Goal: Use online tool/utility: Utilize a website feature to perform a specific function

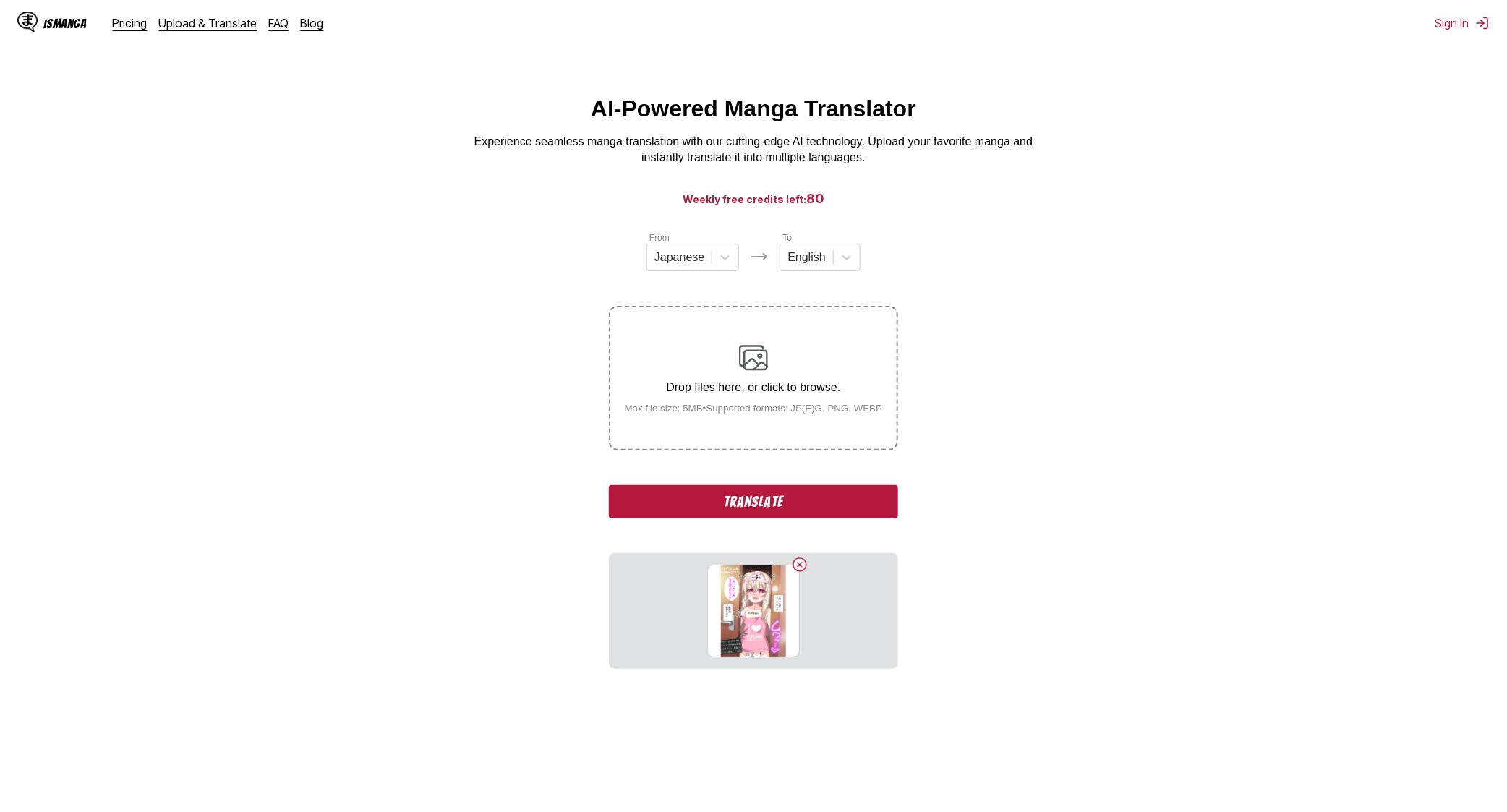
click at [770, 501] on button "Translate" at bounding box center [754, 502] width 289 height 33
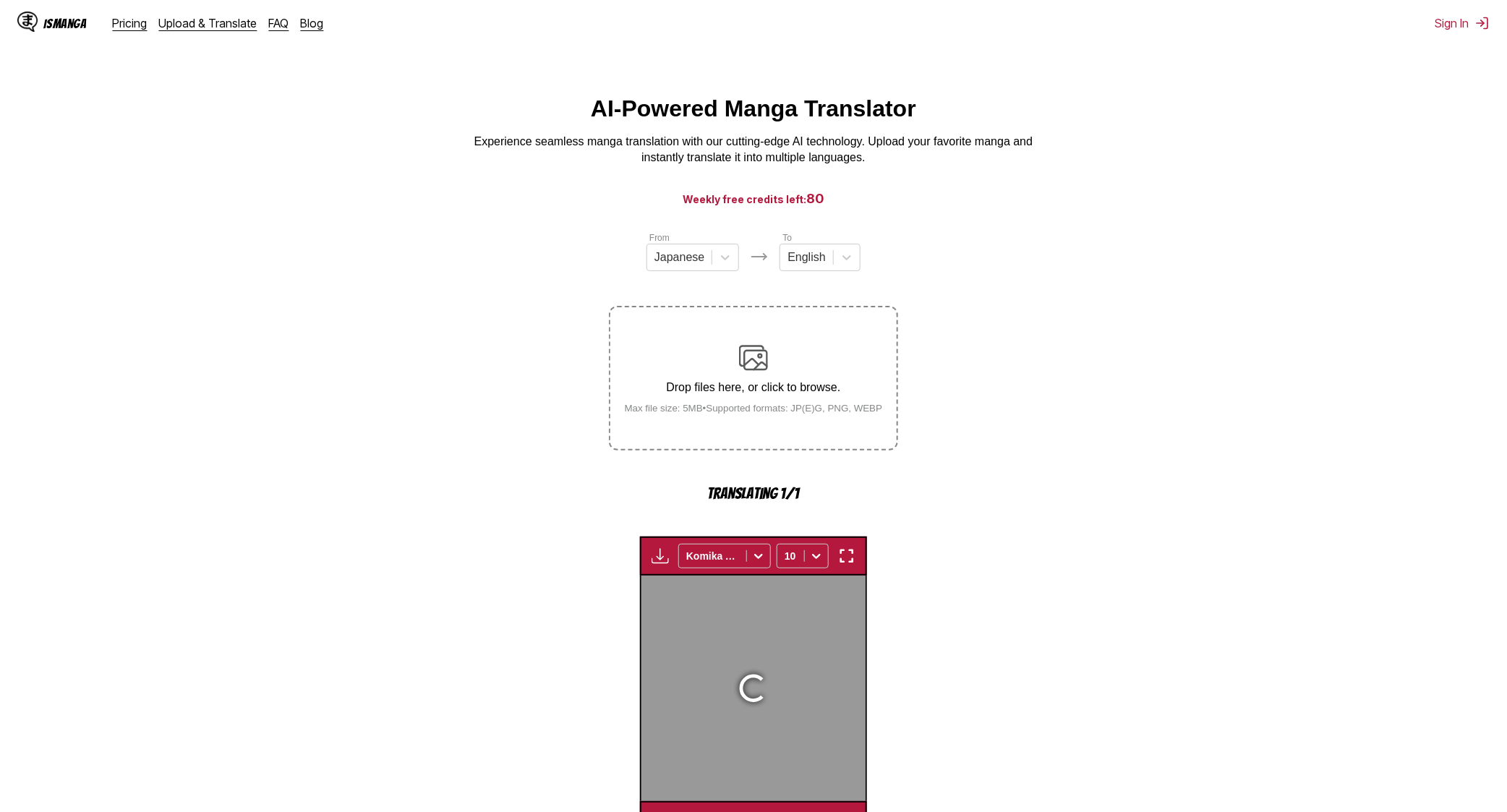
scroll to position [427, 0]
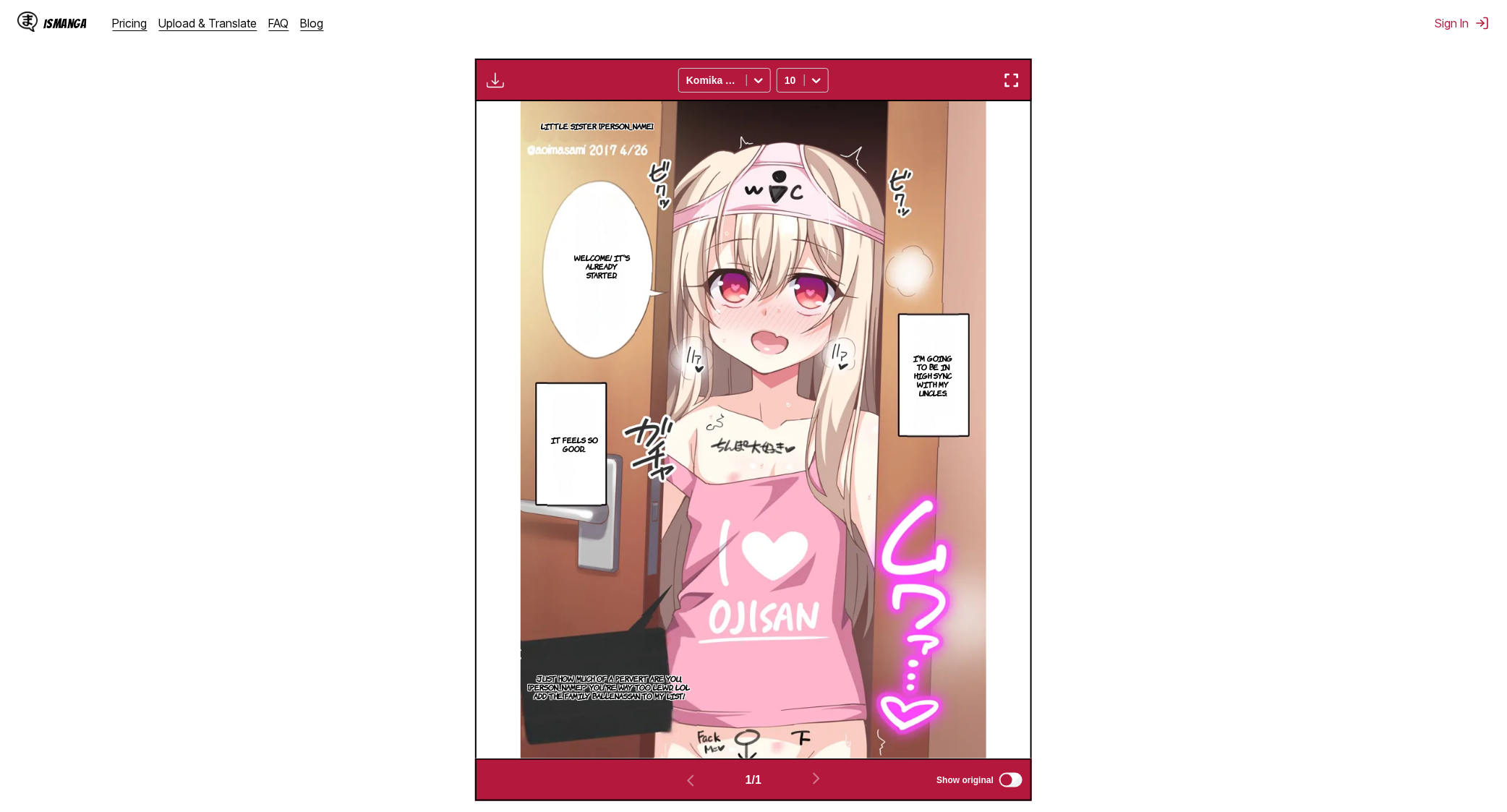
click at [1014, 81] on img "button" at bounding box center [1012, 80] width 17 height 17
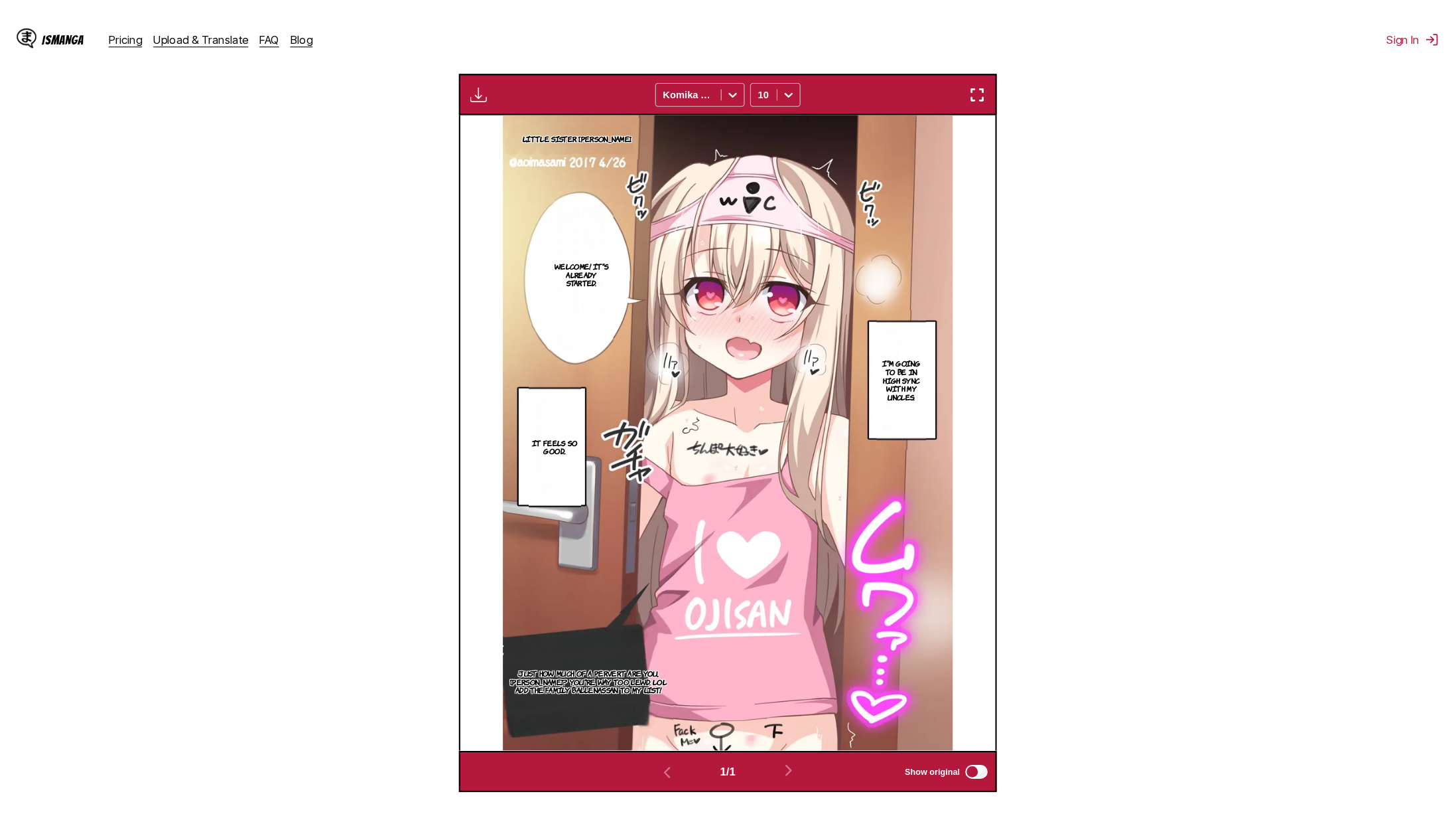
scroll to position [128, 0]
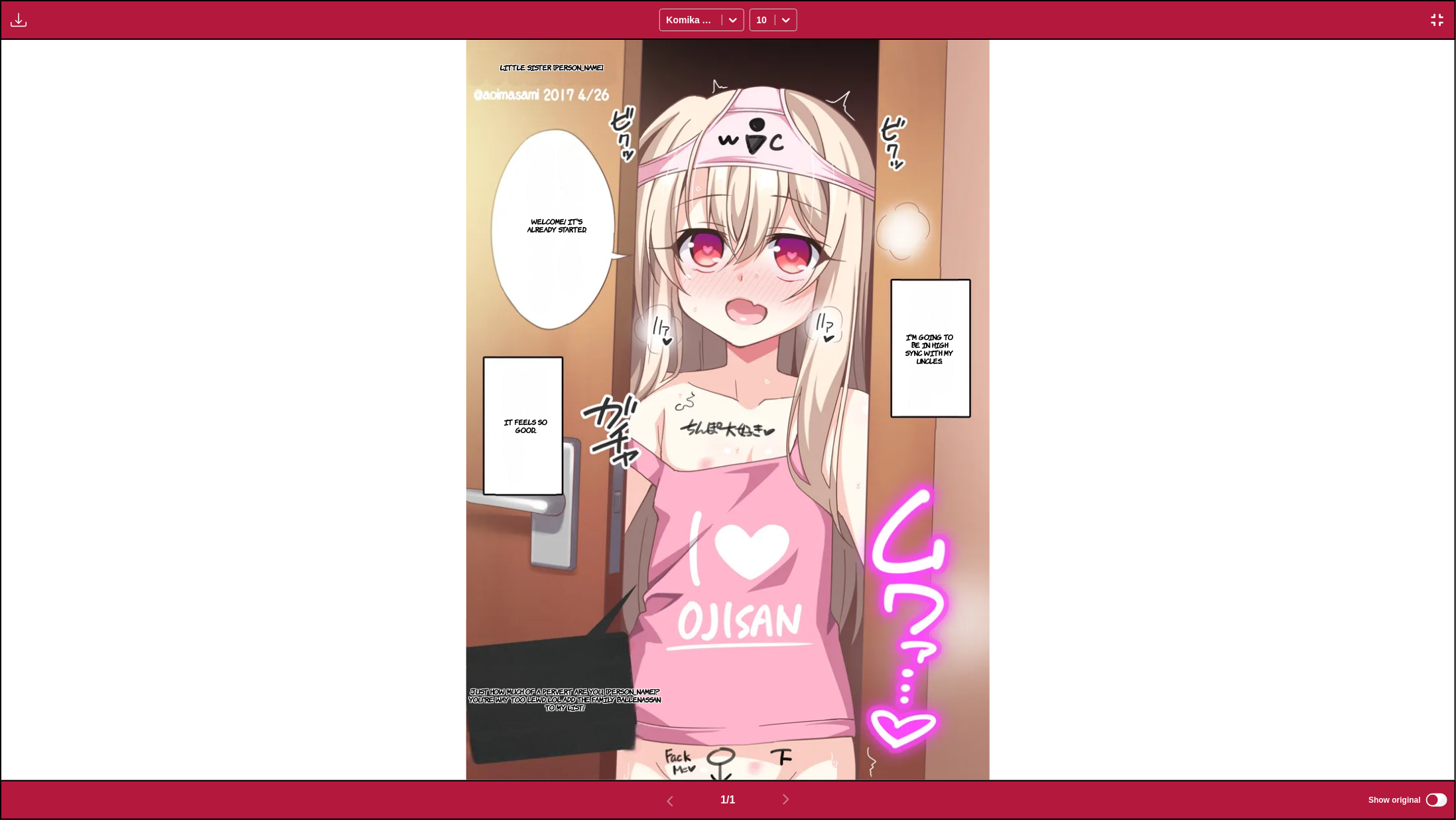
click at [1381, 10] on div "Available for premium users only Komika Axis 10" at bounding box center [728, 20] width 1456 height 40
click at [1381, 16] on img "button" at bounding box center [1438, 20] width 16 height 16
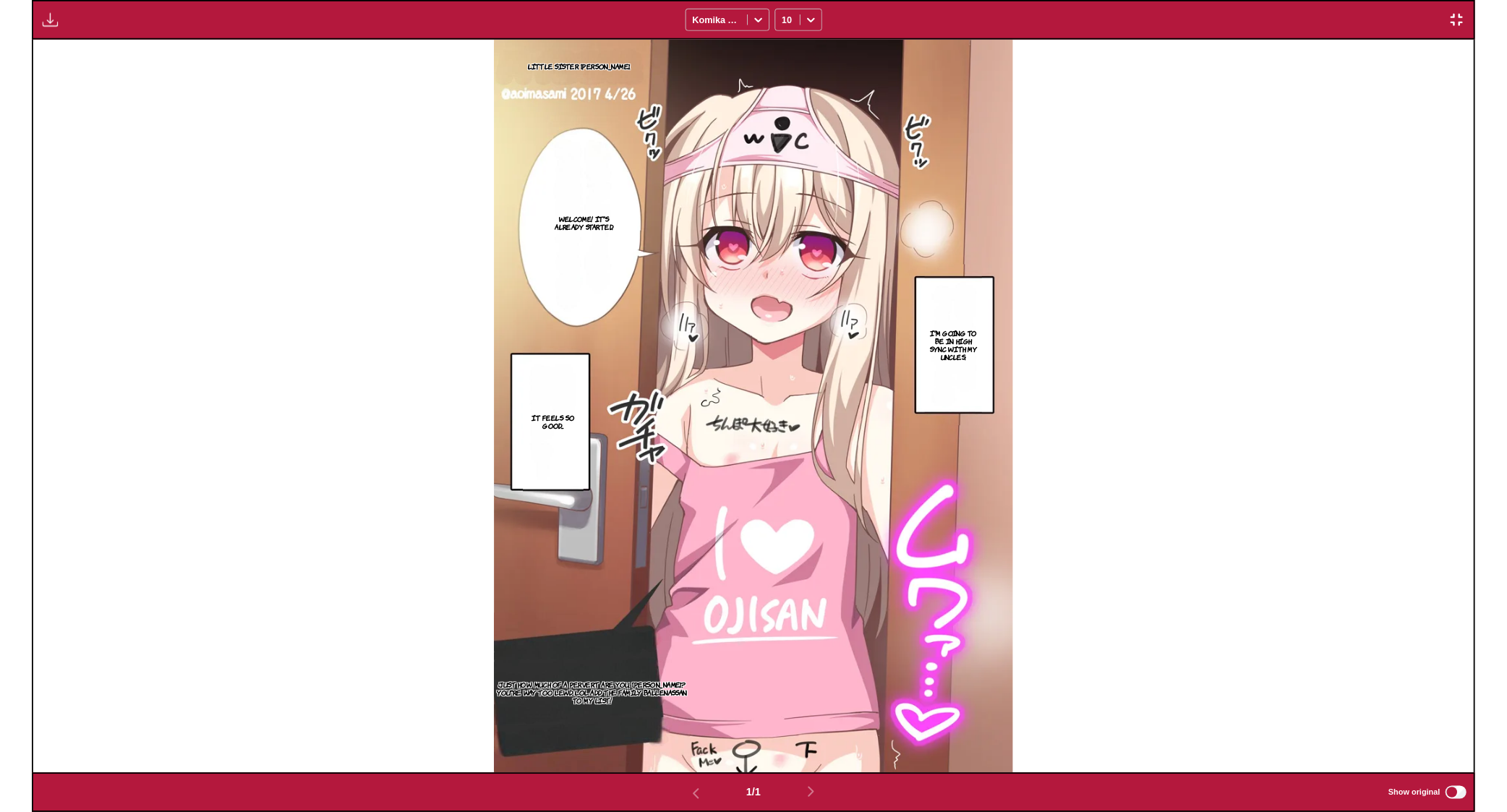
scroll to position [375, 0]
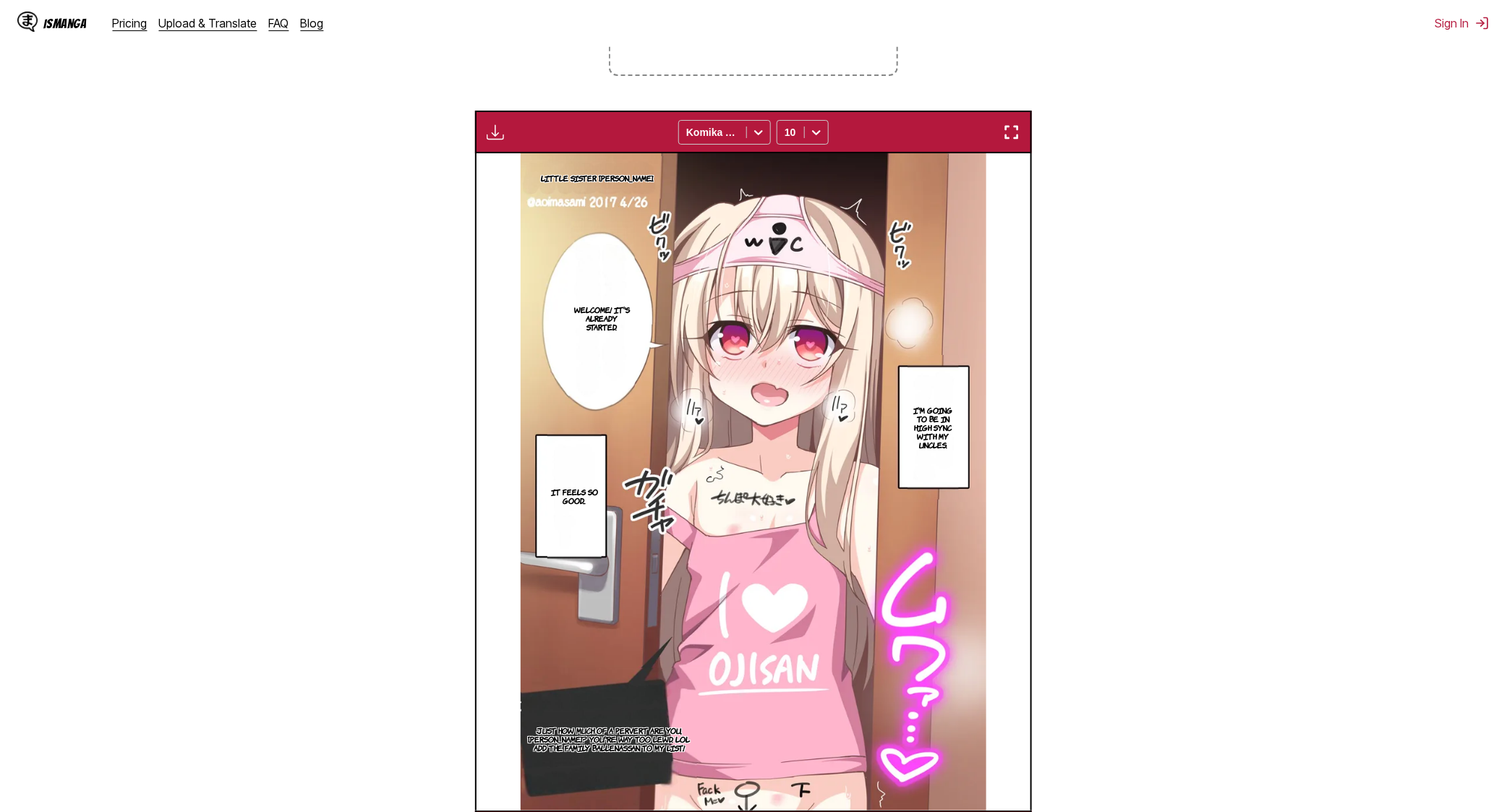
click at [1014, 130] on img "button" at bounding box center [1012, 132] width 17 height 17
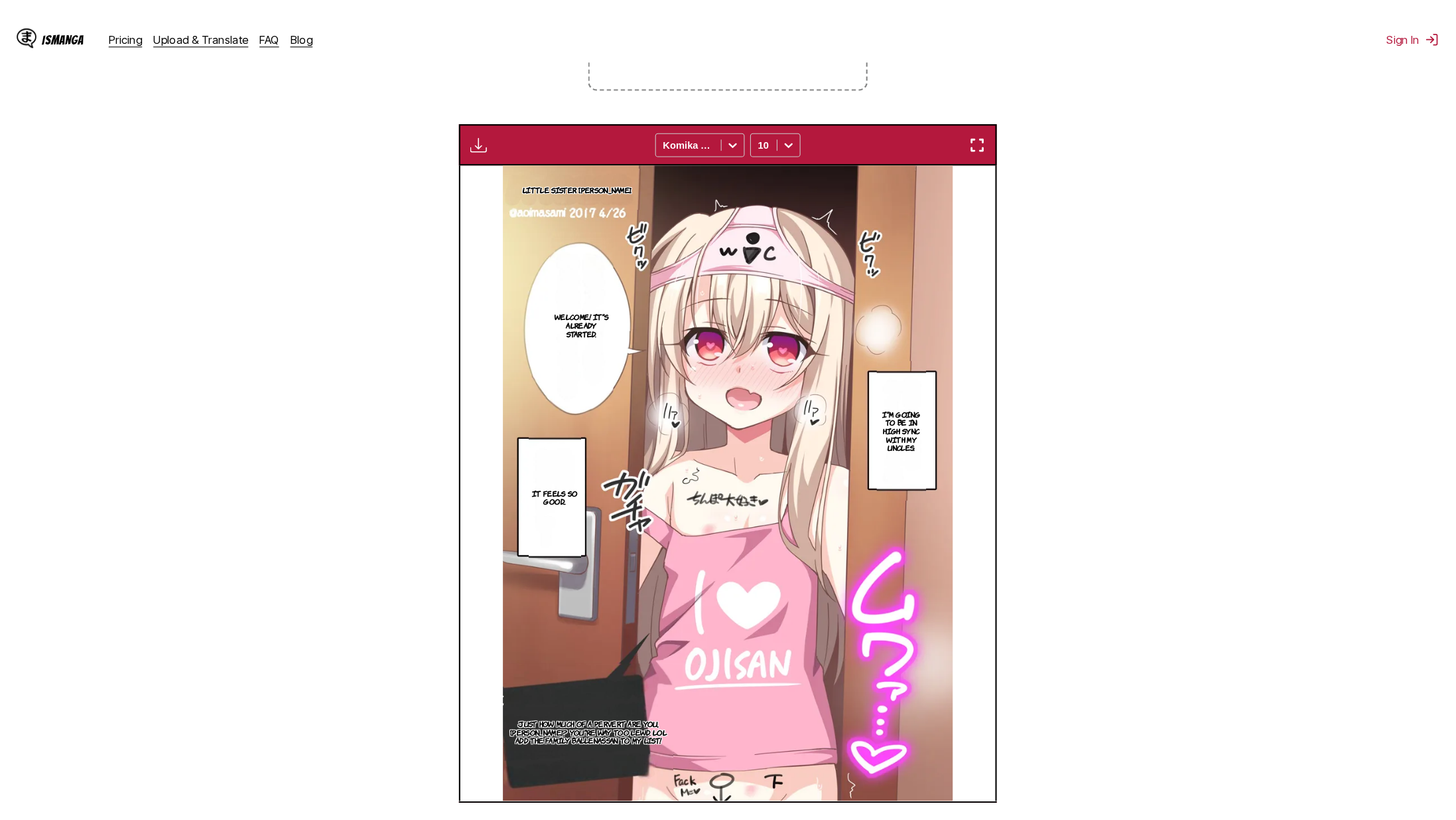
scroll to position [128, 0]
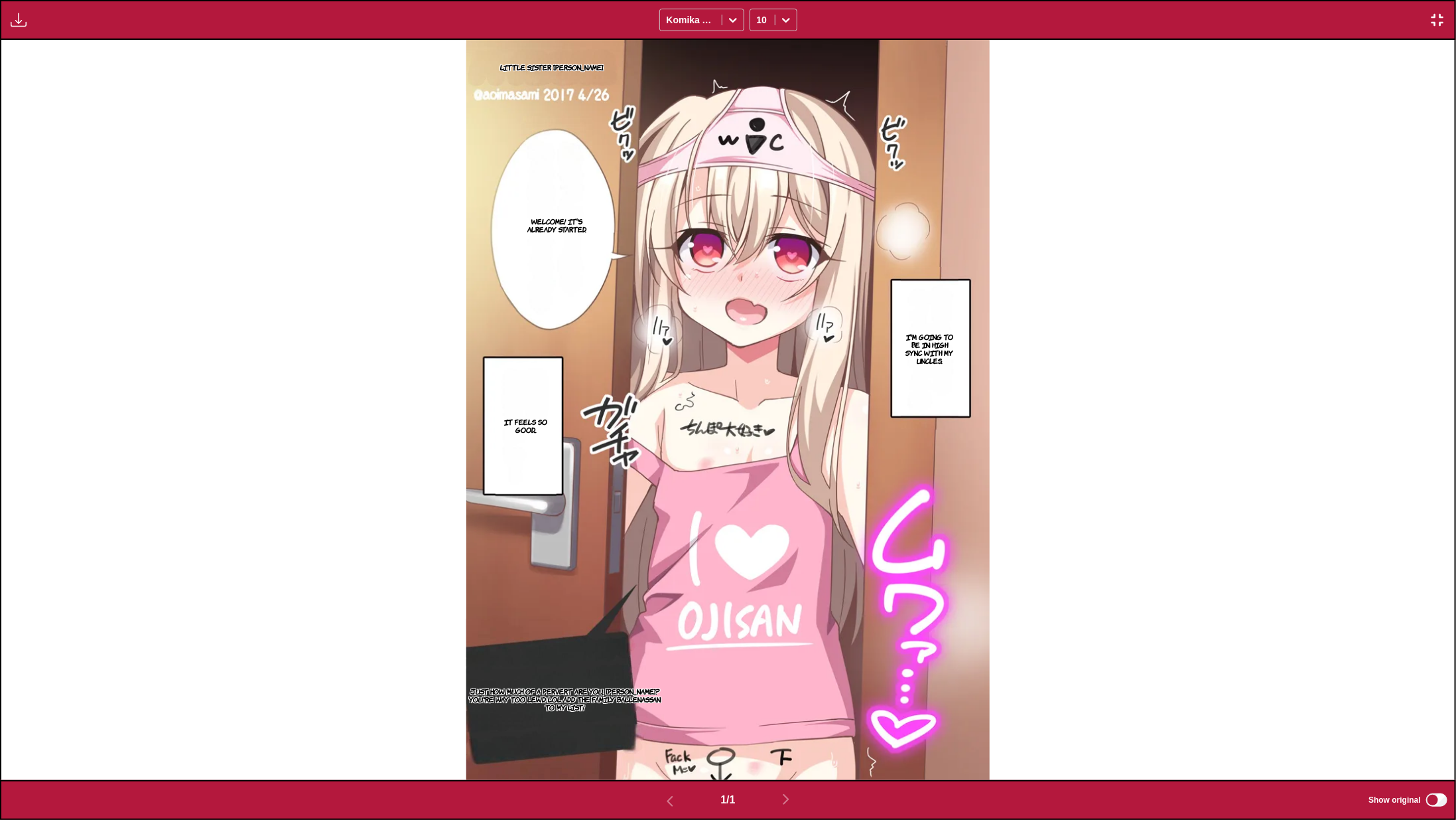
click at [1114, 343] on div "Little sister Haishin. Welcome! It's already started. I'm going to be in high s…" at bounding box center [728, 410] width 1454 height 741
click at [1381, 13] on img "button" at bounding box center [1438, 20] width 16 height 16
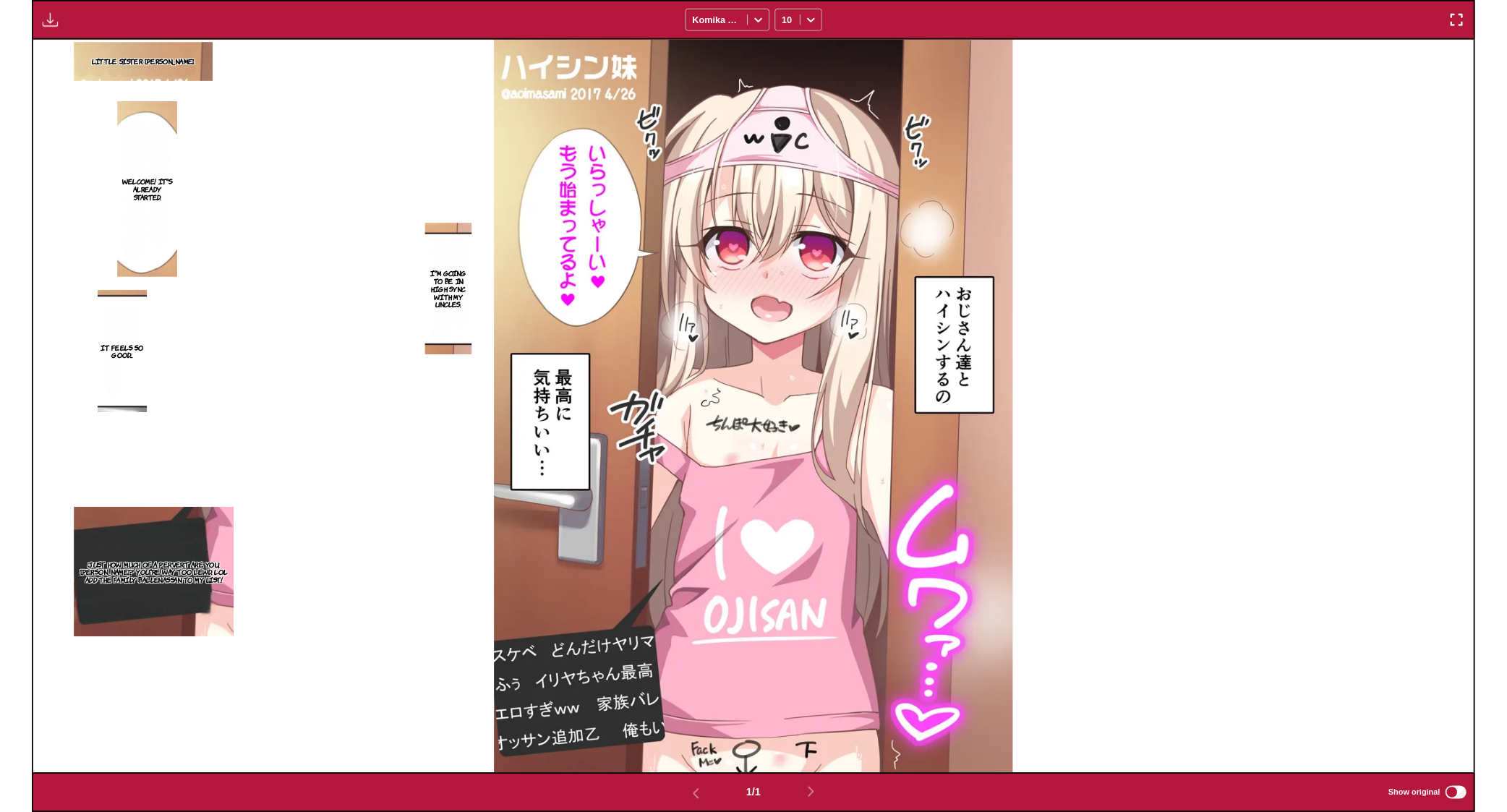
scroll to position [375, 0]
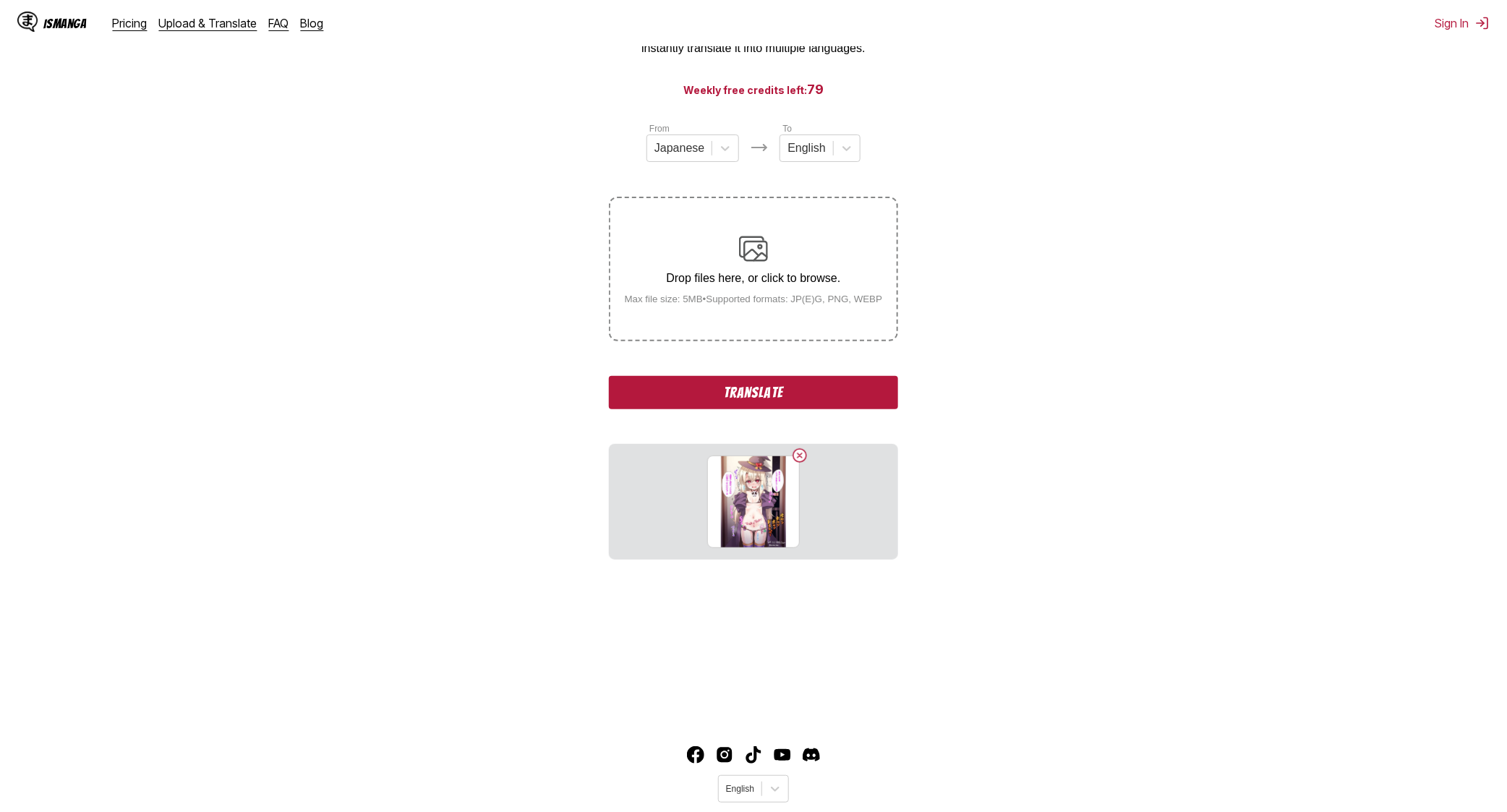
click at [771, 394] on button "Translate" at bounding box center [754, 392] width 289 height 33
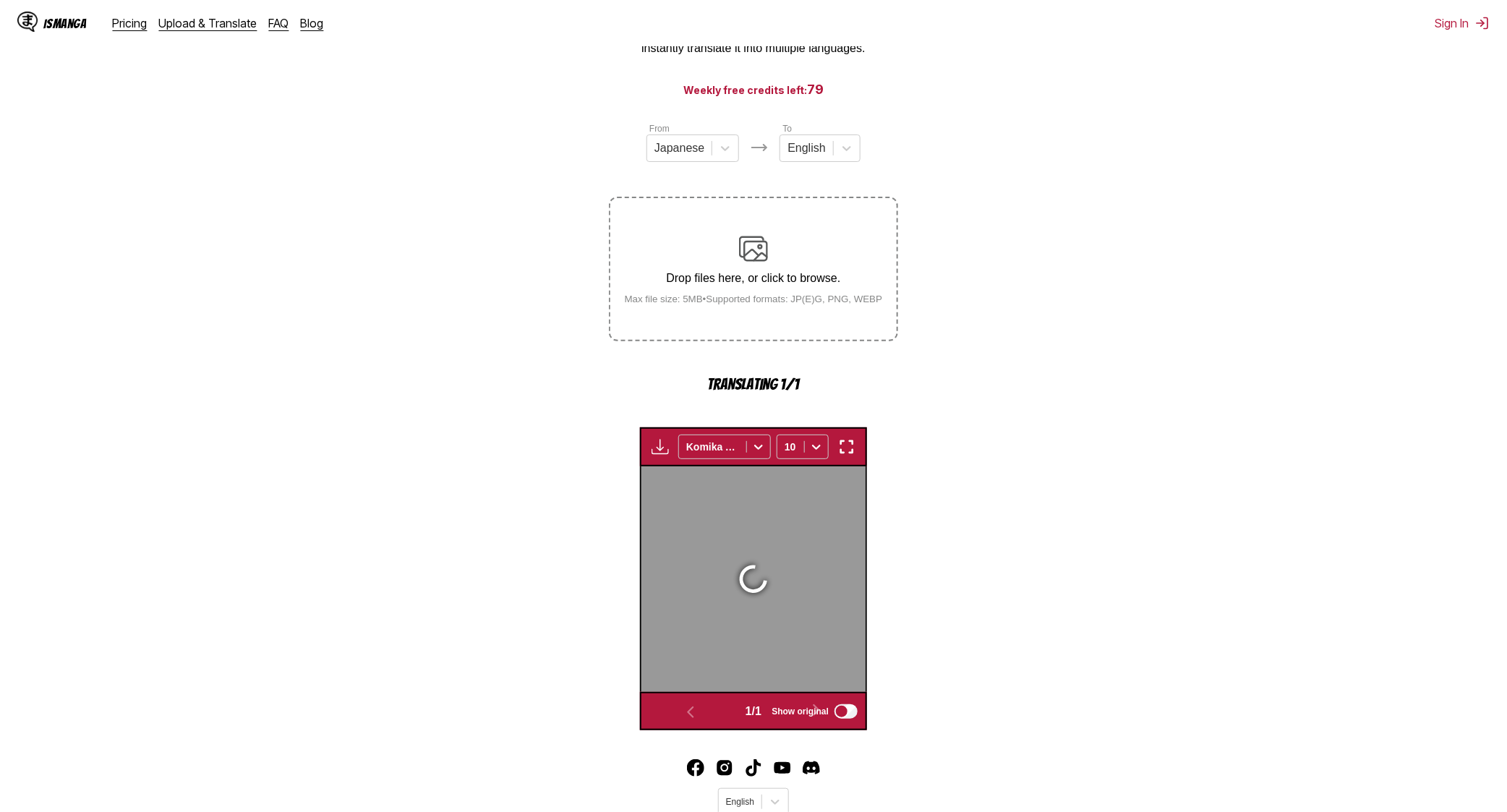
scroll to position [427, 0]
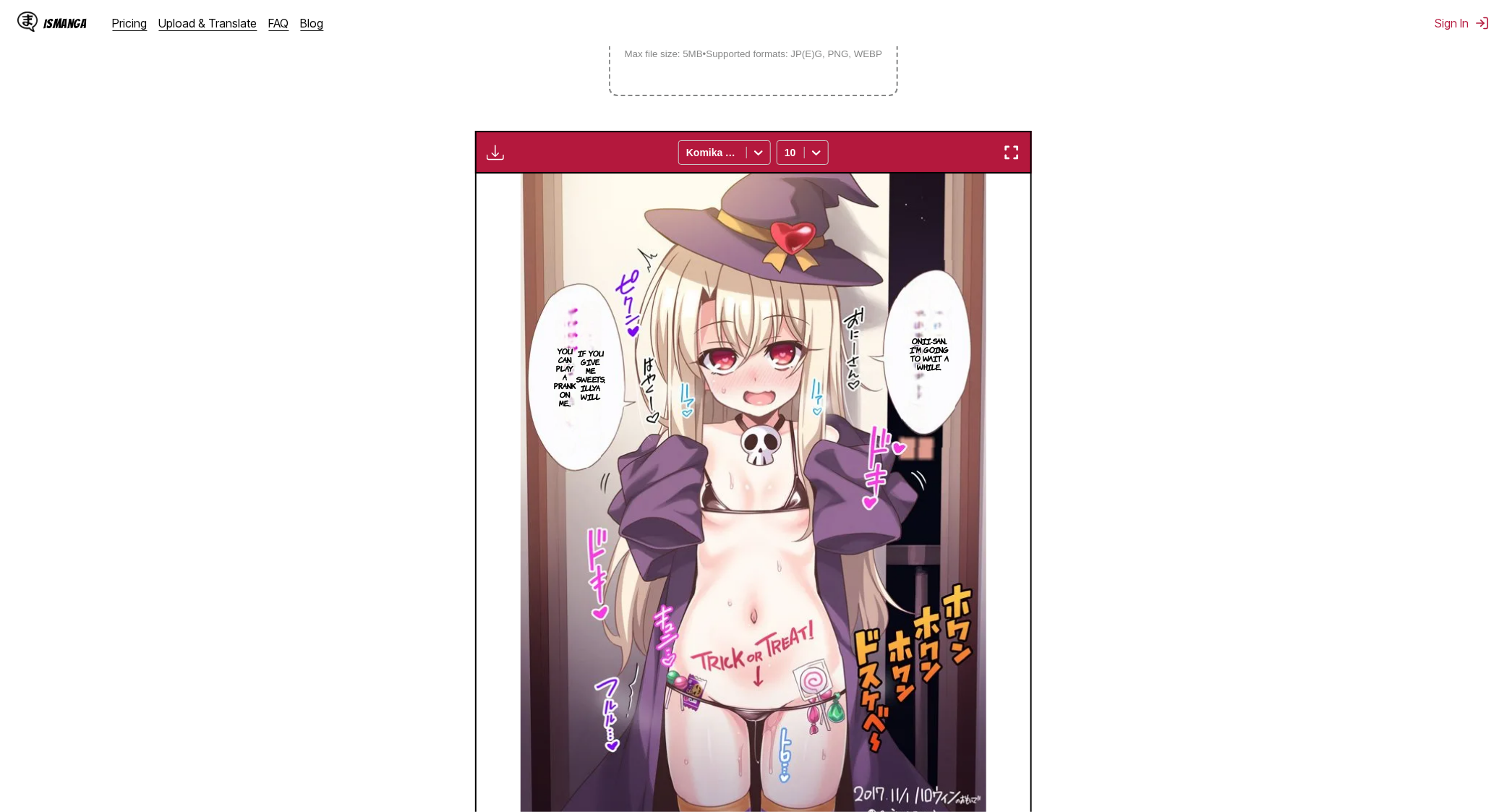
click at [1014, 149] on img "button" at bounding box center [1012, 153] width 17 height 17
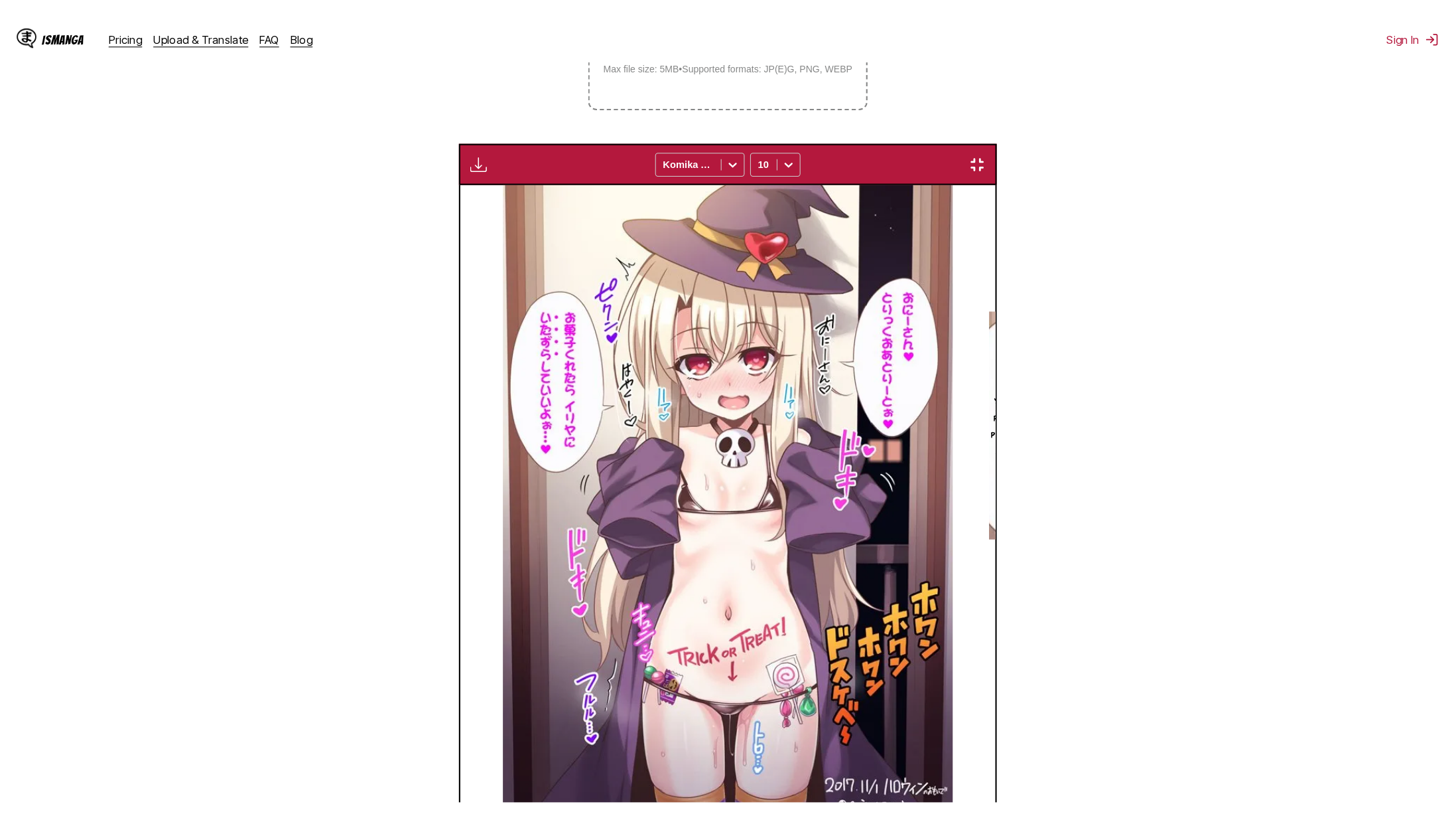
scroll to position [128, 0]
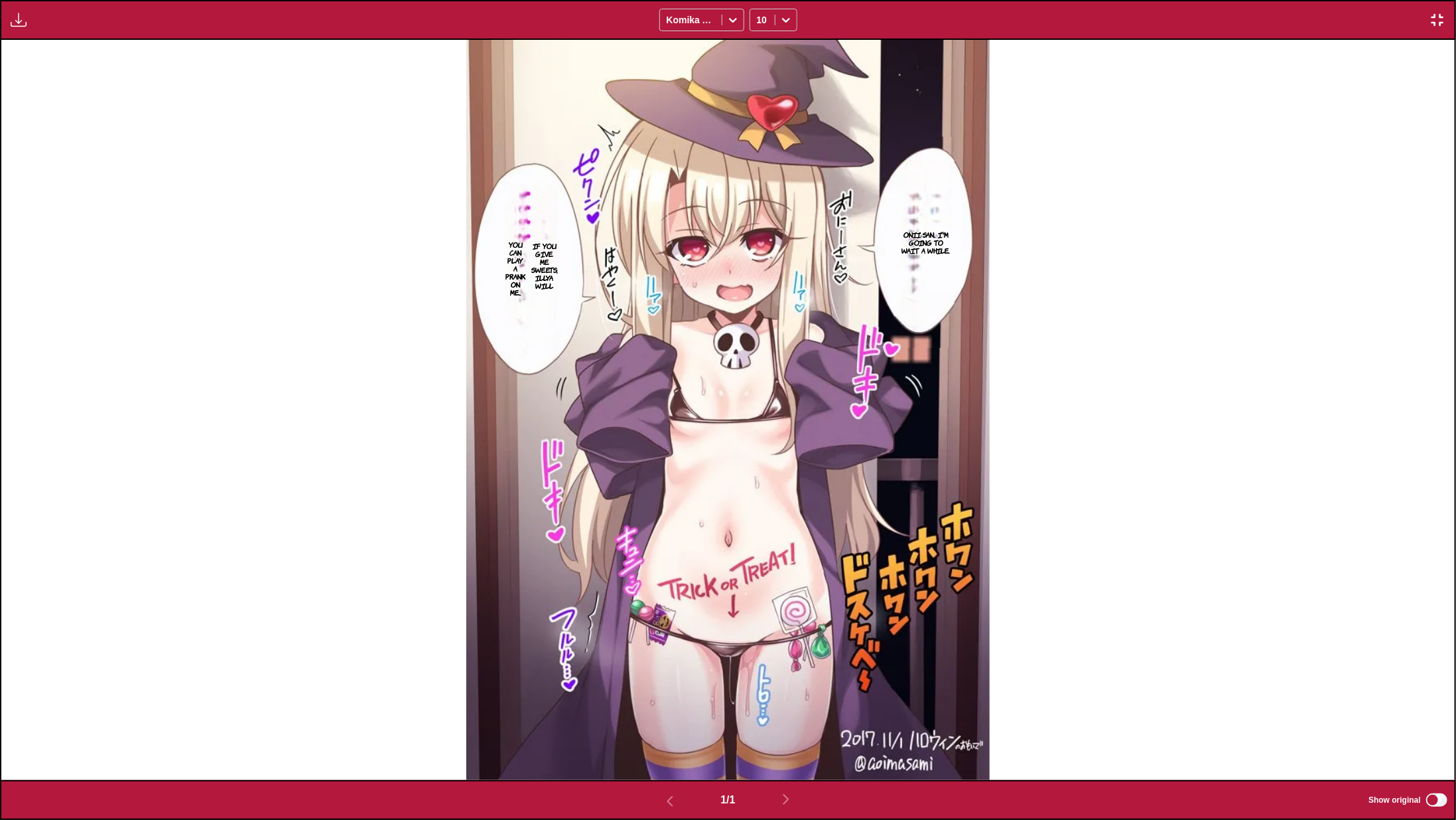
click at [1381, 12] on img "button" at bounding box center [1438, 20] width 16 height 16
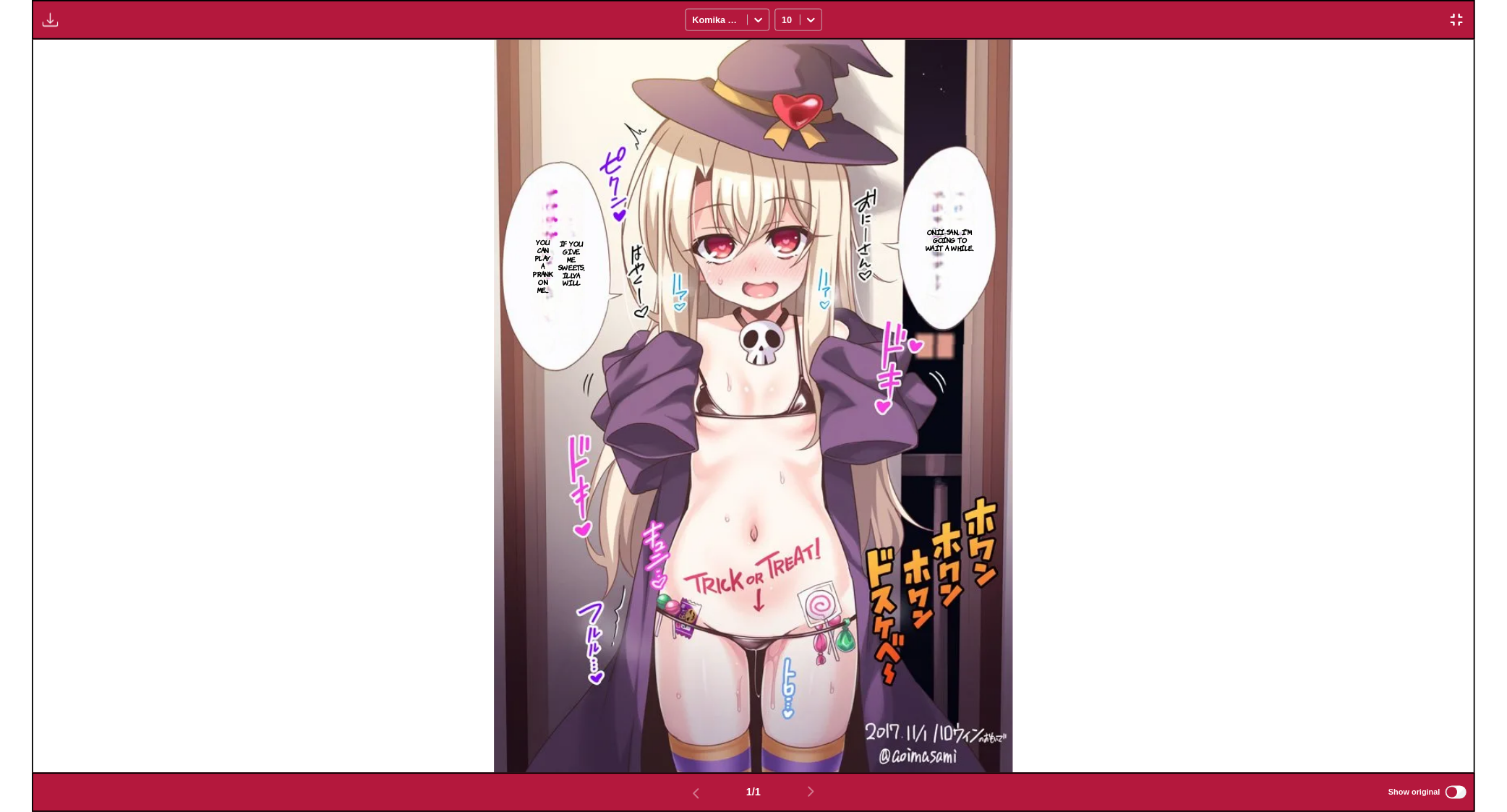
scroll to position [375, 0]
